Goal: Information Seeking & Learning: Learn about a topic

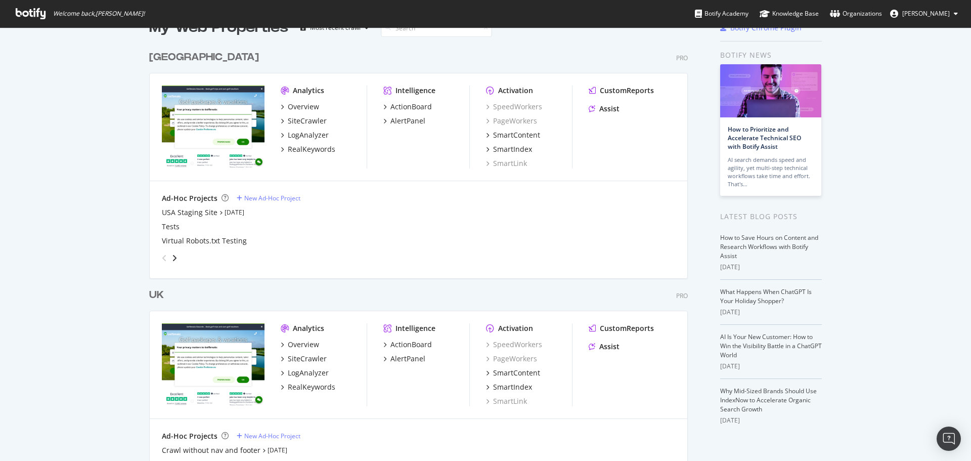
scroll to position [51, 0]
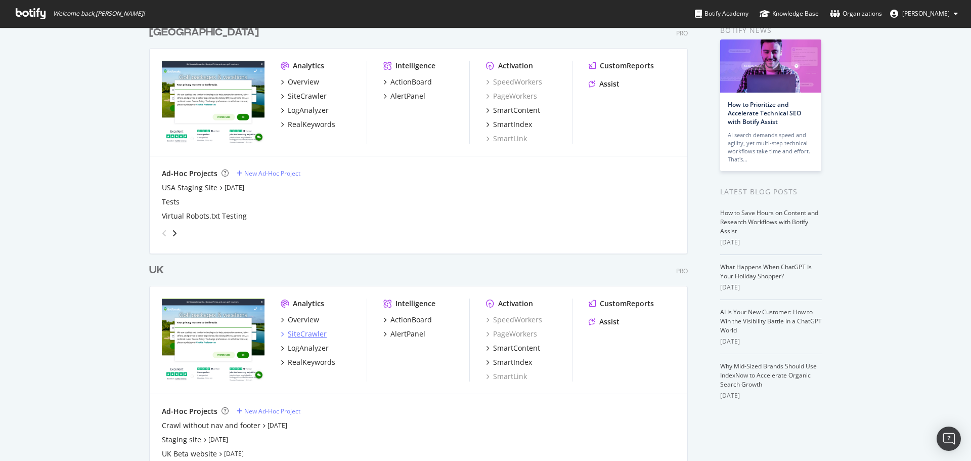
click at [298, 332] on div "SiteCrawler" at bounding box center [307, 334] width 39 height 10
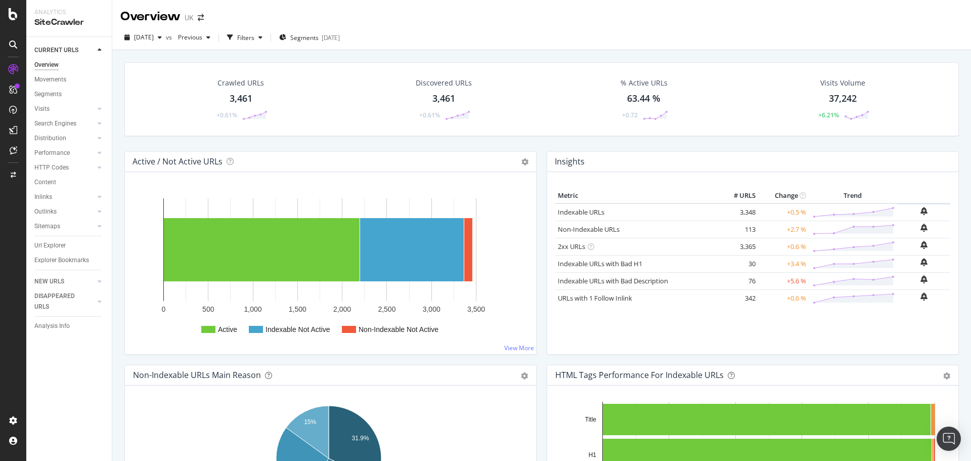
drag, startPoint x: 53, startPoint y: 245, endPoint x: 456, endPoint y: 182, distance: 407.9
click at [53, 245] on div "Url Explorer" at bounding box center [49, 245] width 31 height 11
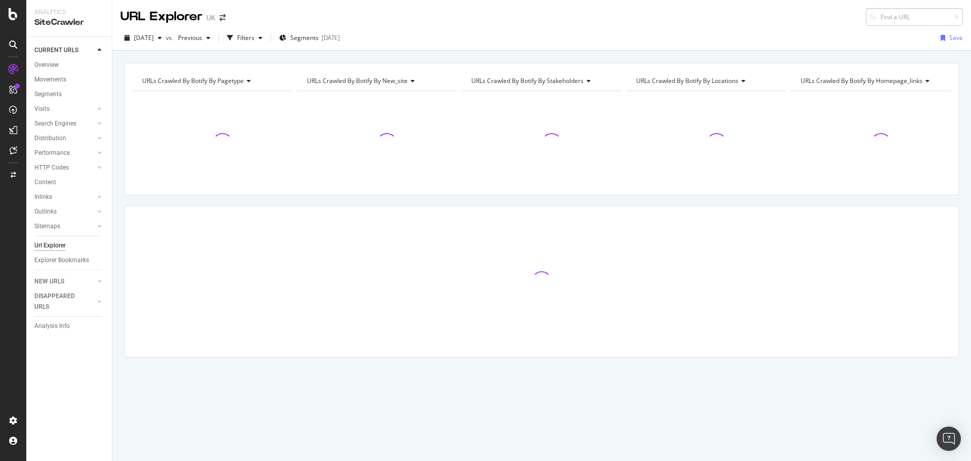
click at [903, 22] on input at bounding box center [914, 17] width 97 height 18
type input "s"
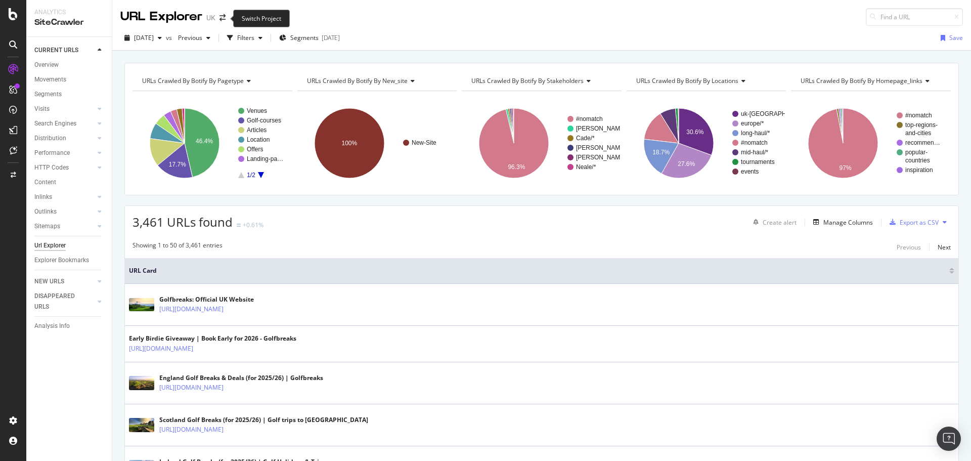
click at [216, 15] on span at bounding box center [222, 17] width 14 height 7
click at [221, 18] on icon "arrow-right-arrow-left" at bounding box center [222, 17] width 6 height 7
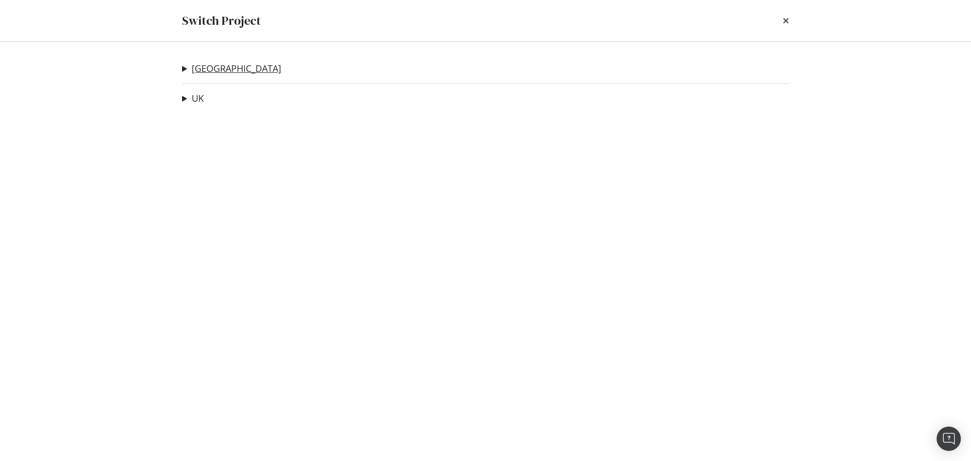
click at [201, 67] on link "[GEOGRAPHIC_DATA]" at bounding box center [236, 68] width 89 height 11
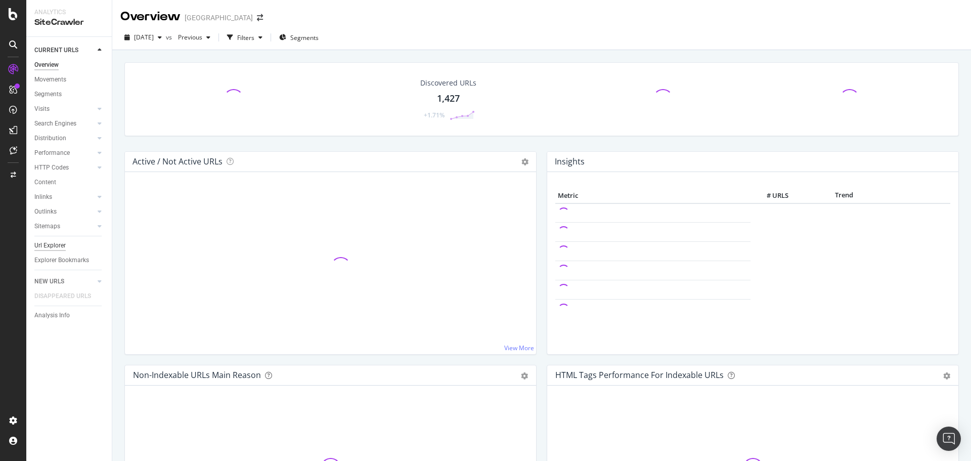
click at [56, 241] on div "Url Explorer" at bounding box center [49, 245] width 31 height 11
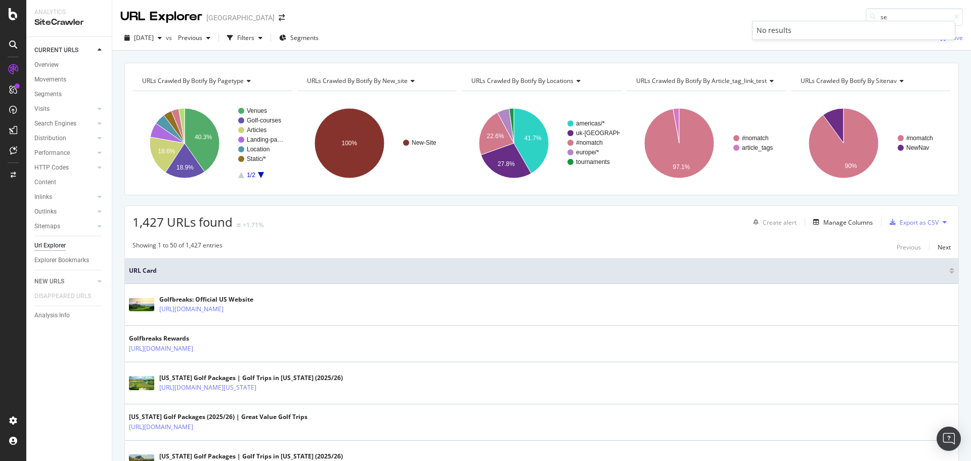
type input "s"
type input "r"
click at [166, 35] on div "button" at bounding box center [160, 38] width 12 height 6
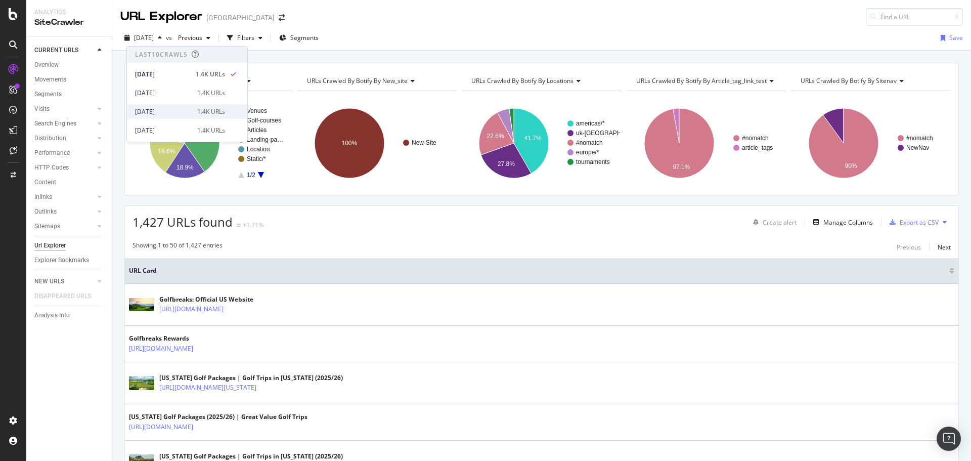
click at [176, 110] on div "[DATE]" at bounding box center [163, 111] width 56 height 9
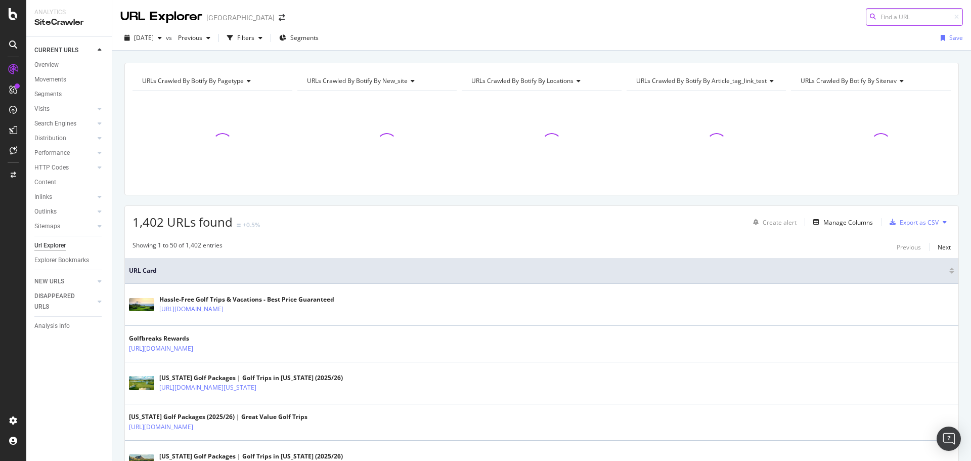
click at [915, 18] on input at bounding box center [914, 17] width 97 height 18
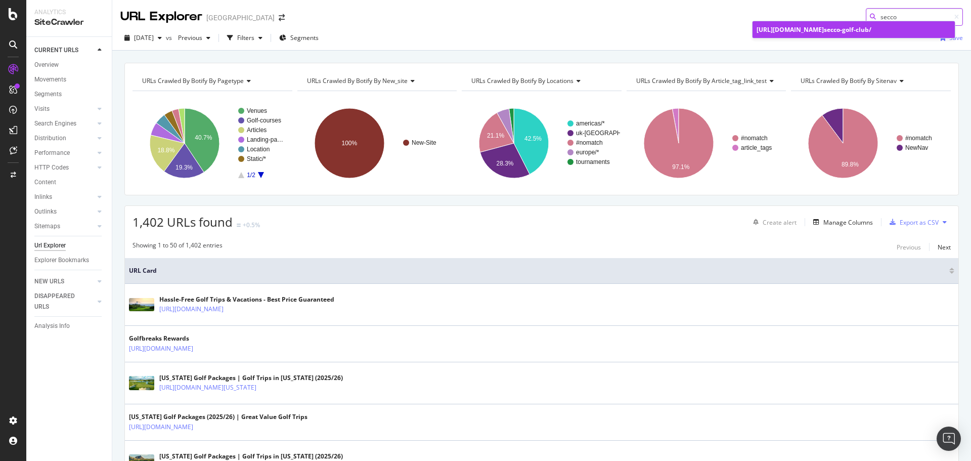
type input "secco"
click at [910, 25] on div "[URL][DOMAIN_NAME] secco -golf-club/" at bounding box center [853, 29] width 194 height 9
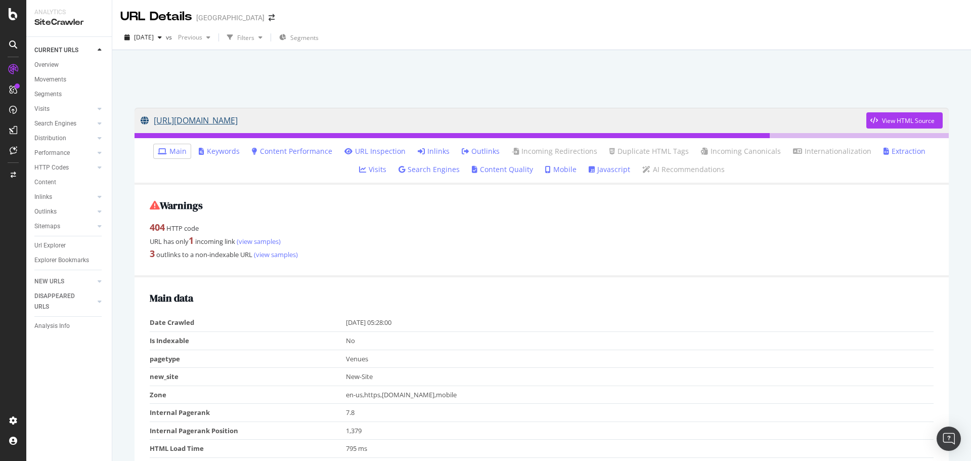
click at [196, 122] on link "[URL][DOMAIN_NAME]" at bounding box center [503, 120] width 725 height 25
